Goal: Task Accomplishment & Management: Manage account settings

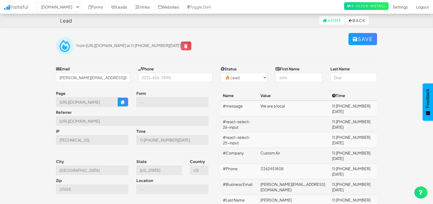
select select "1505"
select select "0"
click at [125, 4] on link "Leads" at bounding box center [119, 7] width 24 height 14
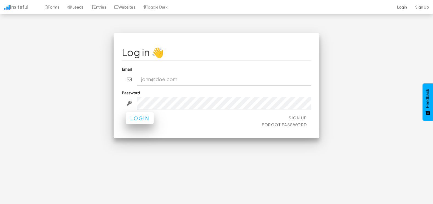
type input "[EMAIL_ADDRESS][DOMAIN_NAME]"
click at [141, 122] on button "Login" at bounding box center [140, 118] width 28 height 12
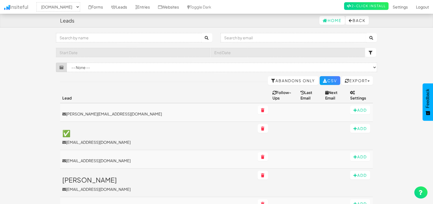
select select "1505"
